Goal: Find specific page/section: Find specific page/section

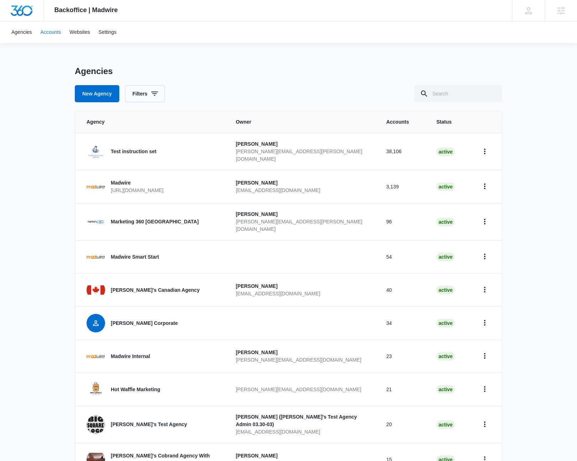
click at [50, 33] on link "Accounts" at bounding box center [50, 32] width 29 height 22
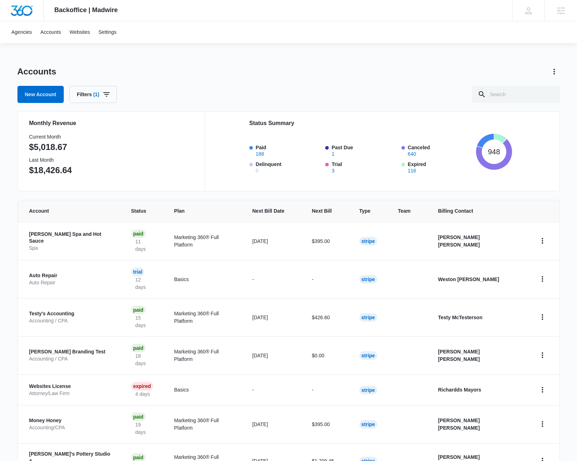
click at [459, 91] on div "New Account Filters (1)" at bounding box center [288, 94] width 542 height 17
click at [553, 71] on icon "Actions" at bounding box center [554, 71] width 9 height 9
click at [555, 72] on icon "Actions" at bounding box center [554, 71] width 9 height 9
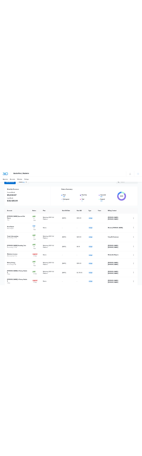
scroll to position [29, 0]
